Goal: Navigation & Orientation: Find specific page/section

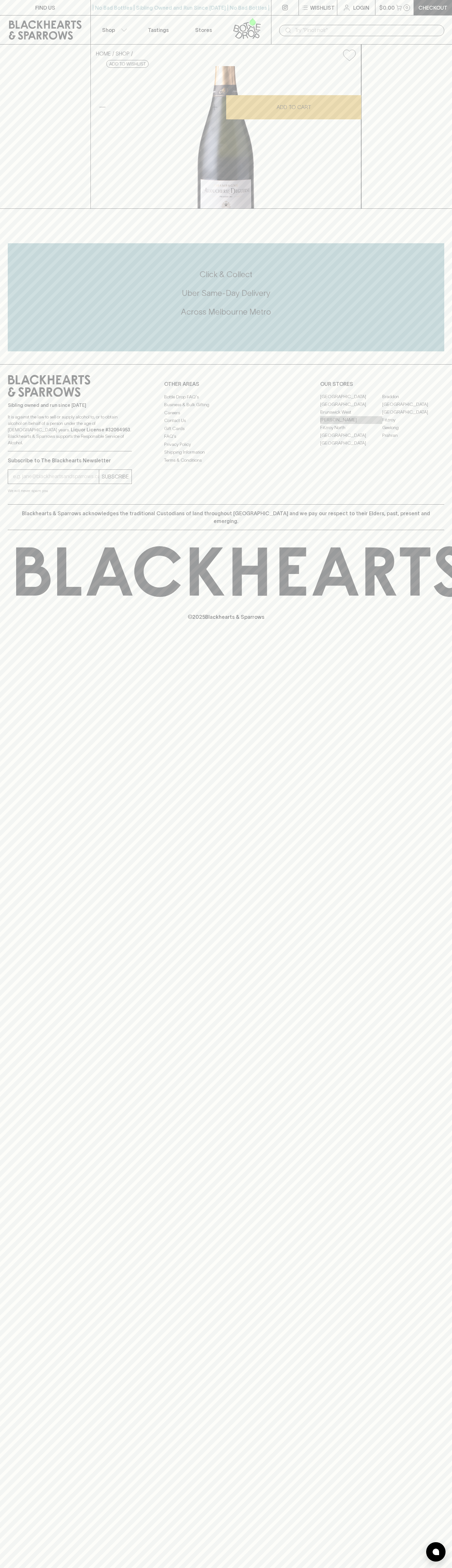
click at [351, 424] on link "[PERSON_NAME]" at bounding box center [351, 420] width 62 height 8
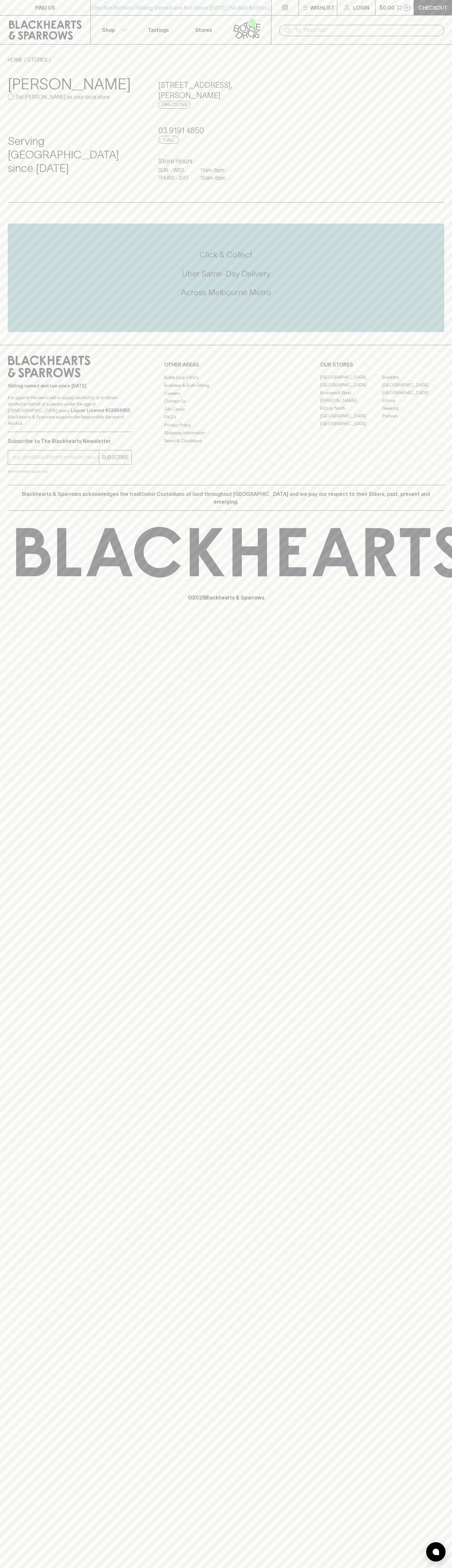
click at [439, 540] on icon at bounding box center [453, 552] width 873 height 51
click at [267, 1567] on html "FIND US | No Bad Bottles | Sibling Owned and Run Since [DATE] | No Bad Bottles …" at bounding box center [226, 784] width 452 height 1568
click at [10, 1553] on div "FIND US | No Bad Bottles | Sibling Owned and Run Since [DATE] | No Bad Bottles …" at bounding box center [226, 784] width 452 height 1568
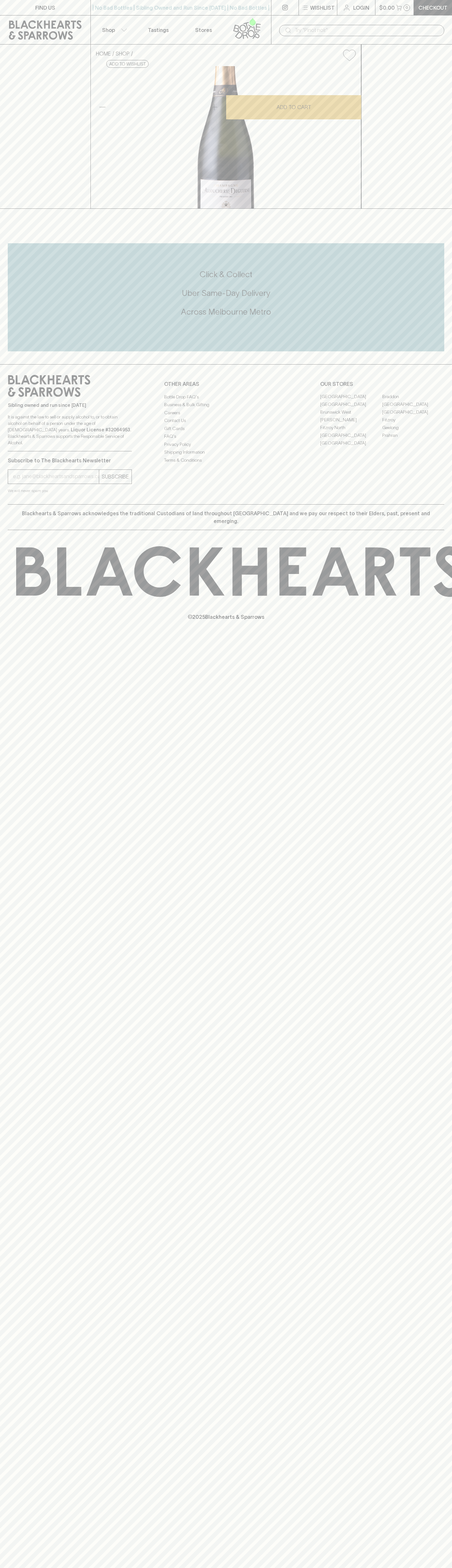
click at [351, 424] on link "[PERSON_NAME]" at bounding box center [351, 420] width 62 height 8
